Goal: Find specific page/section: Find specific page/section

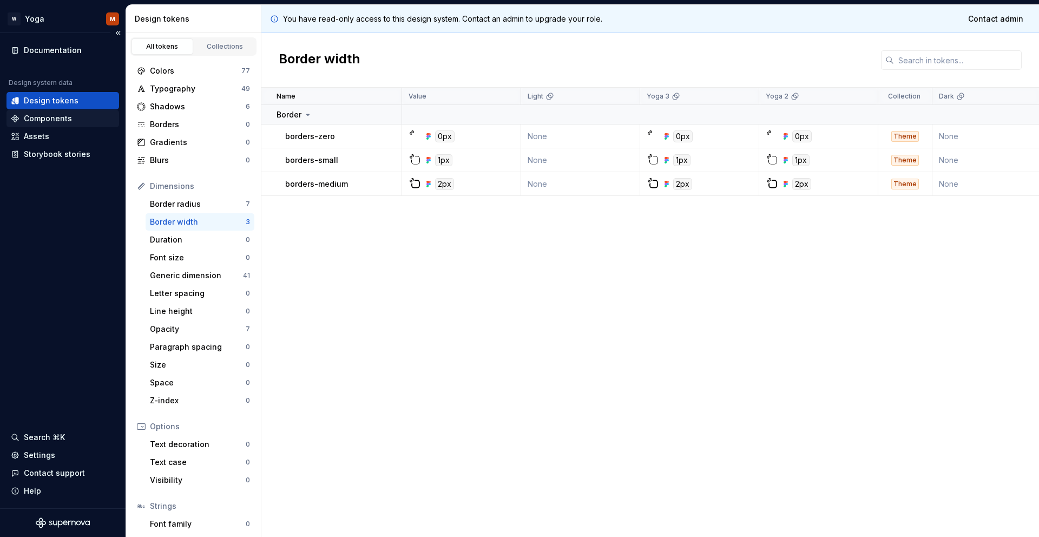
click at [54, 114] on div "Components" at bounding box center [48, 118] width 48 height 11
